Goal: Task Accomplishment & Management: Manage account settings

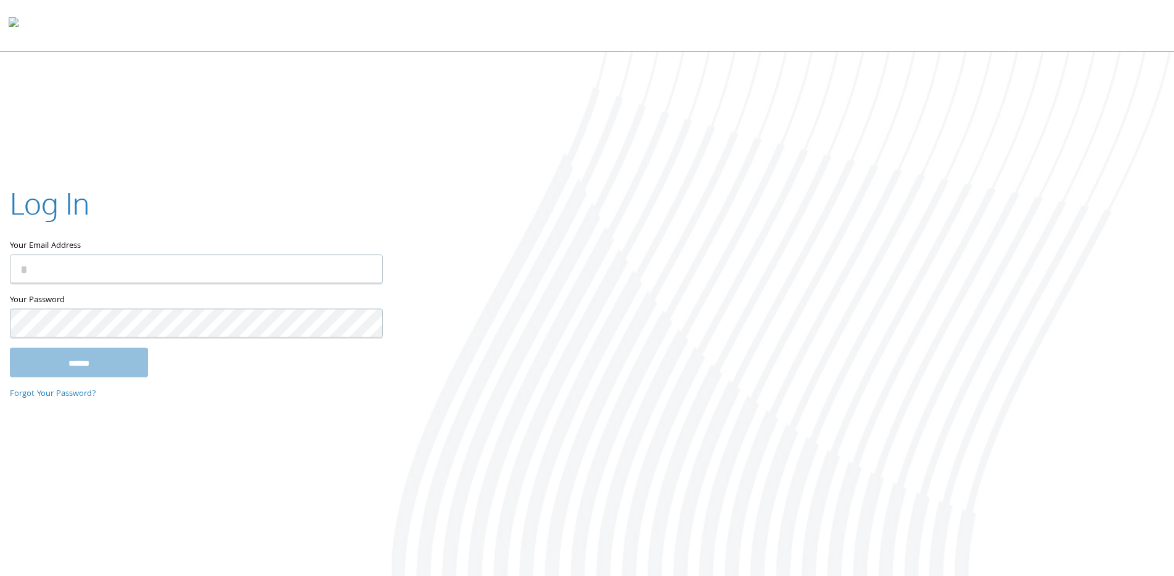
type input "**********"
click at [85, 371] on input "******" at bounding box center [79, 363] width 138 height 30
type input "**********"
click at [65, 361] on input "******" at bounding box center [79, 363] width 138 height 30
